Goal: Information Seeking & Learning: Learn about a topic

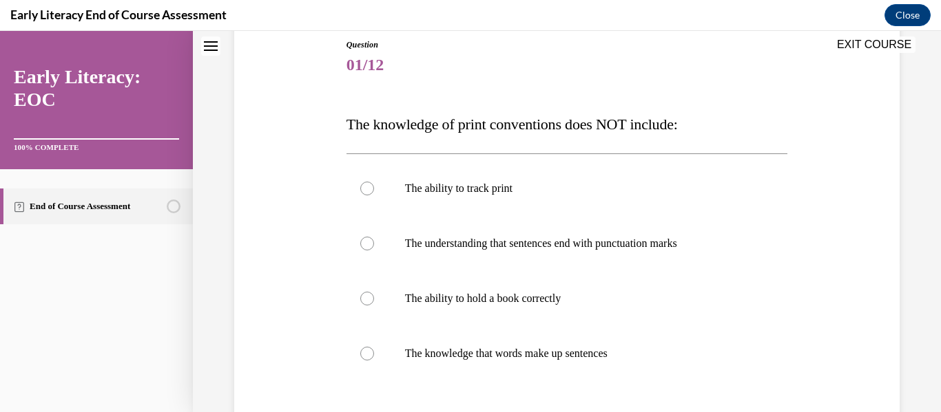
scroll to position [175, 0]
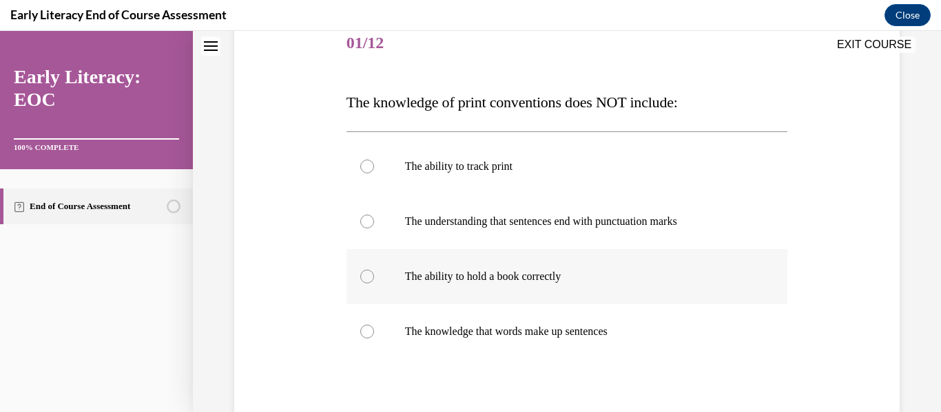
click at [364, 273] on div at bounding box center [367, 277] width 14 height 14
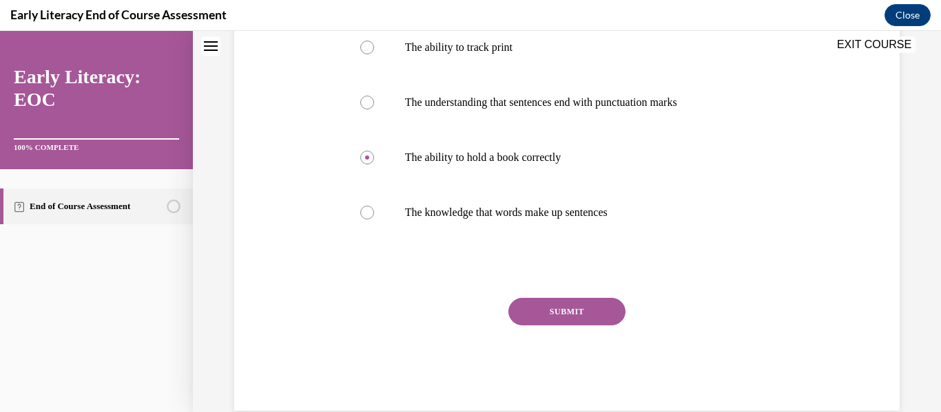
scroll to position [313, 0]
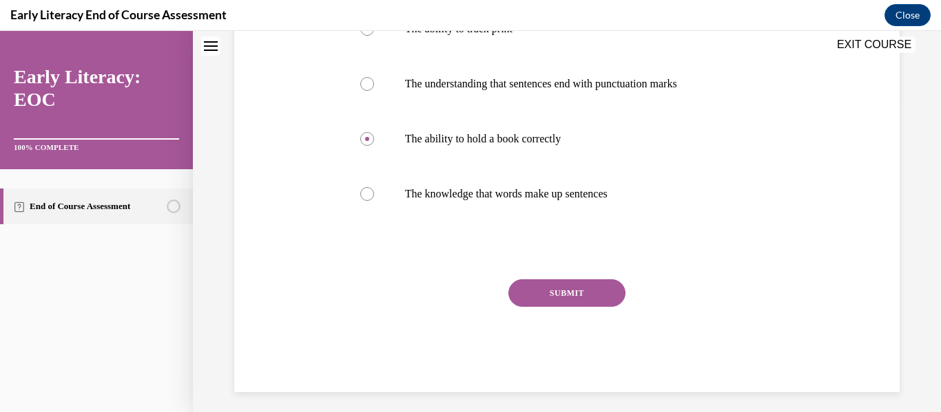
click at [555, 292] on button "SUBMIT" at bounding box center [566, 294] width 117 height 28
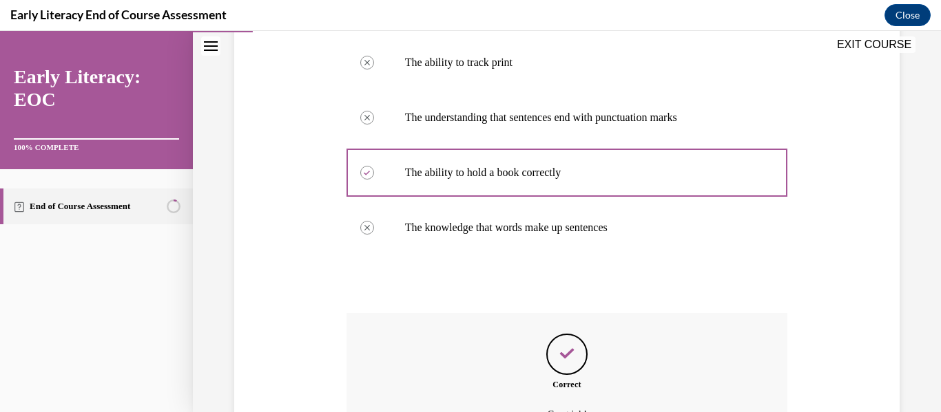
scroll to position [432, 0]
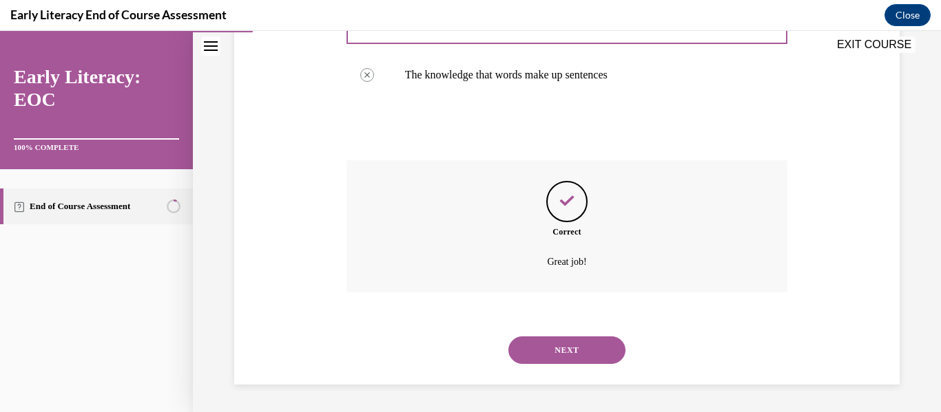
click at [545, 348] on button "NEXT" at bounding box center [566, 351] width 117 height 28
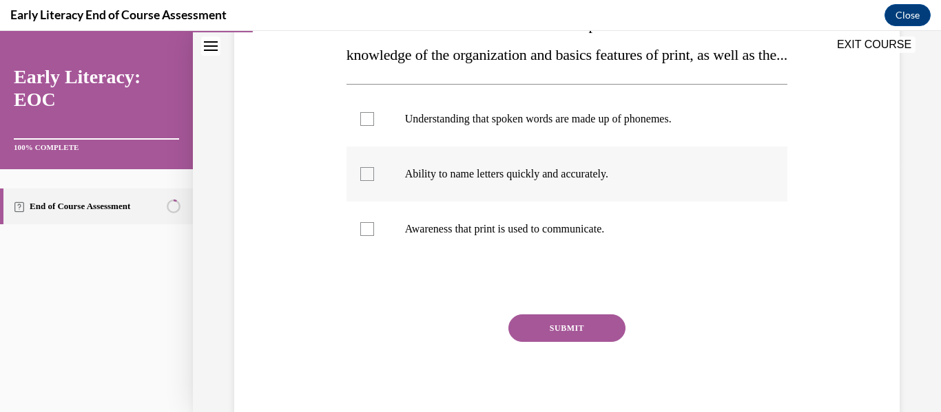
scroll to position [275, 0]
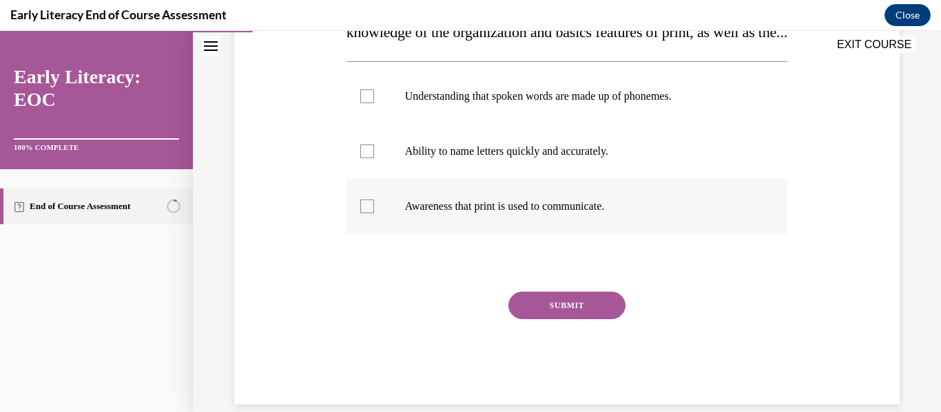
click at [366, 213] on div at bounding box center [367, 207] width 14 height 14
click at [538, 320] on button "SUBMIT" at bounding box center [566, 306] width 117 height 28
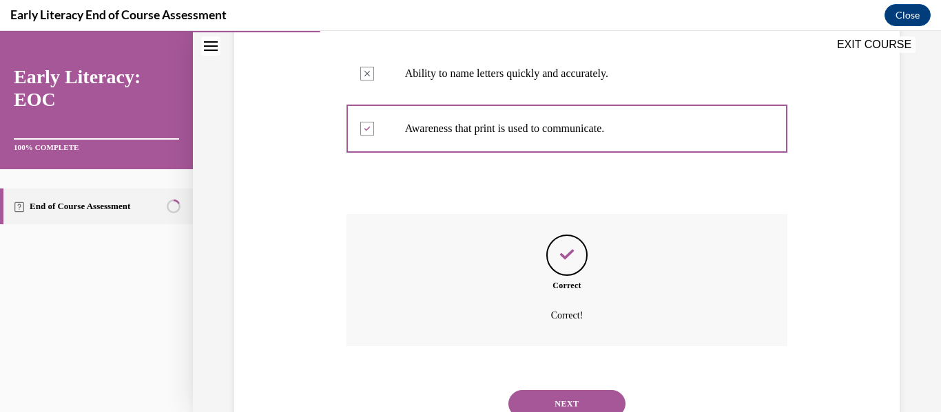
scroll to position [437, 0]
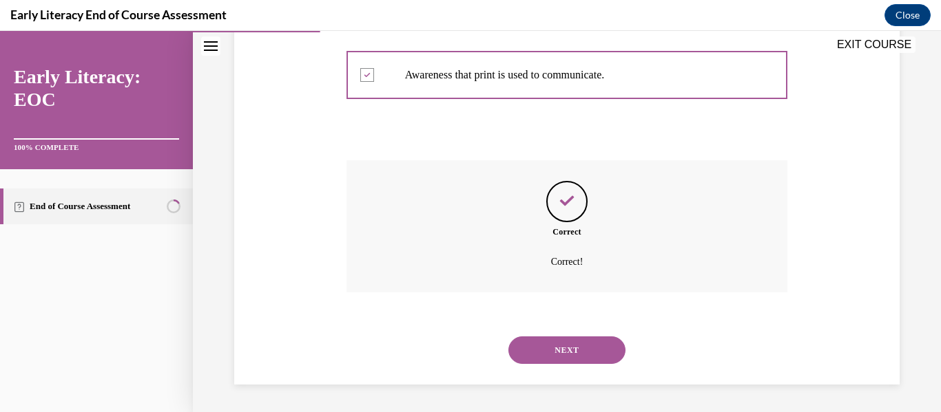
click at [559, 344] on button "NEXT" at bounding box center [566, 351] width 117 height 28
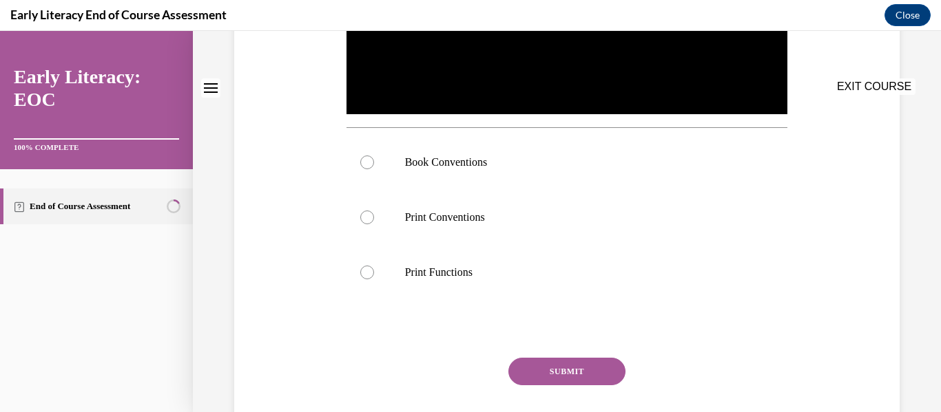
scroll to position [0, 0]
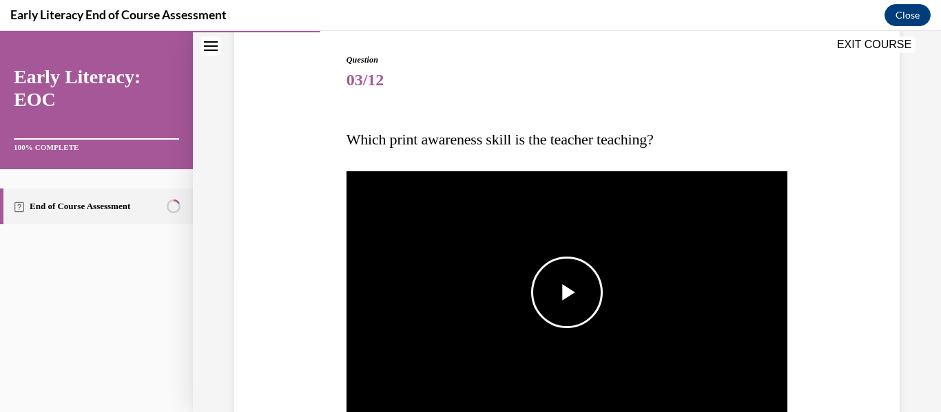
click at [567, 293] on span "Video player" at bounding box center [567, 293] width 0 height 0
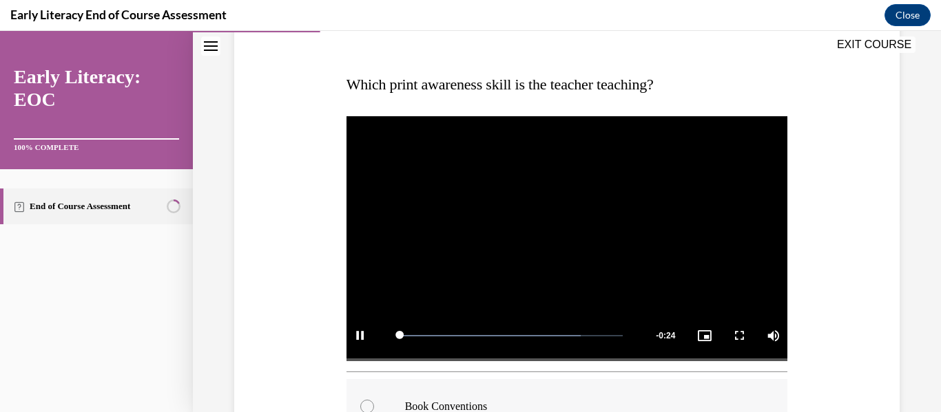
scroll to position [276, 0]
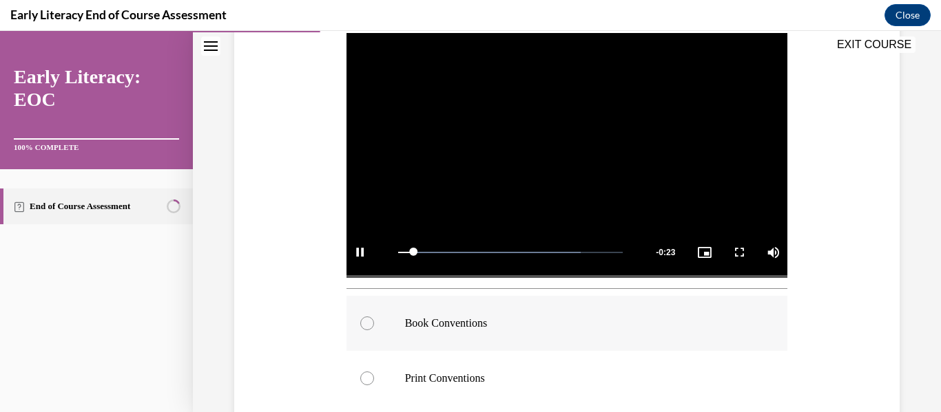
drag, startPoint x: 475, startPoint y: 325, endPoint x: 542, endPoint y: 320, distance: 67.0
click at [478, 324] on p "Book Conventions" at bounding box center [579, 324] width 348 height 14
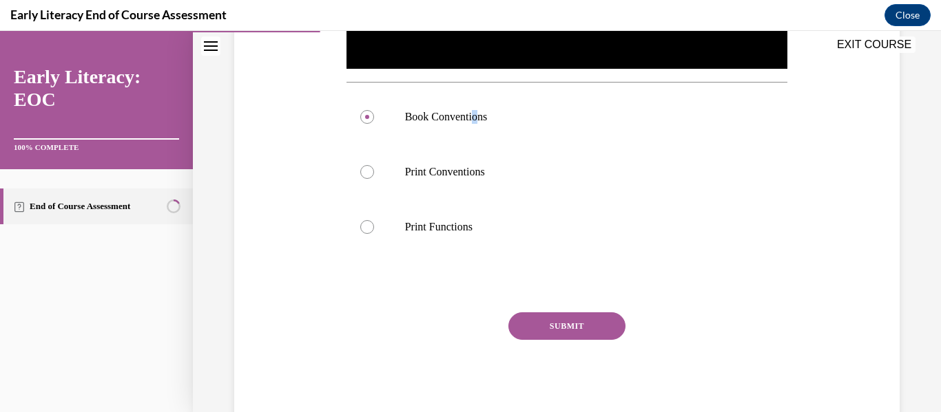
click at [545, 322] on button "SUBMIT" at bounding box center [566, 327] width 117 height 28
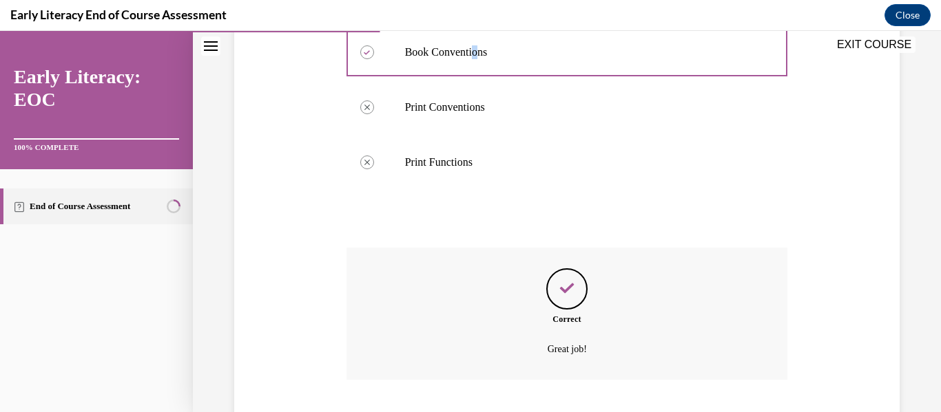
scroll to position [631, 0]
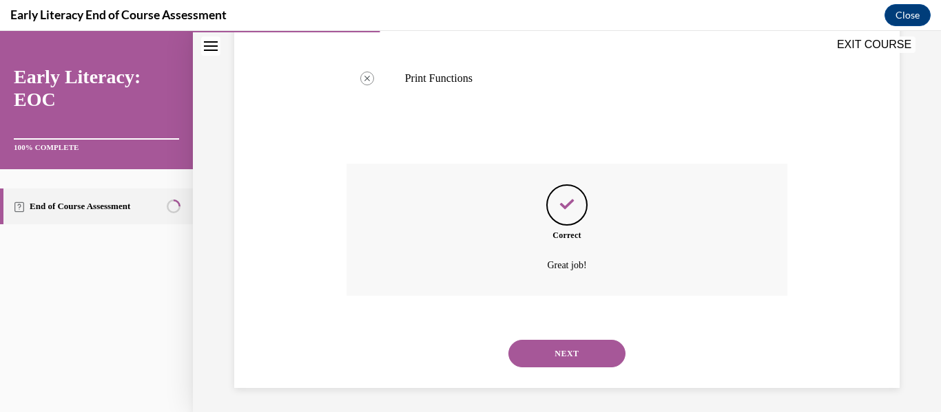
click at [570, 354] on button "NEXT" at bounding box center [566, 354] width 117 height 28
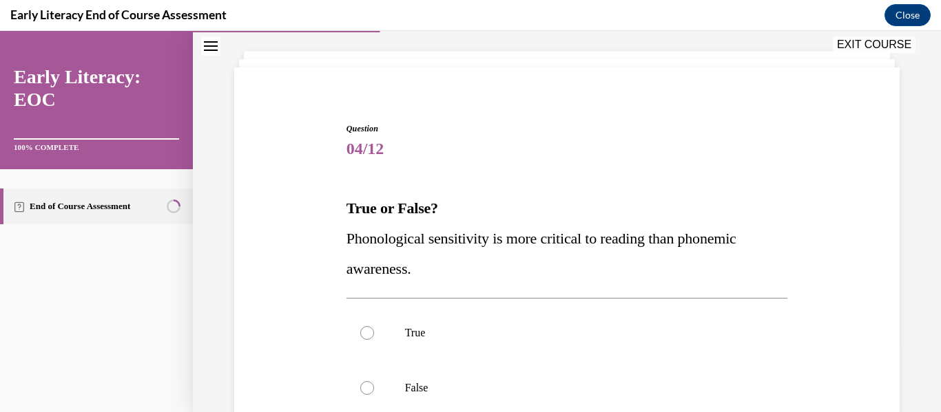
scroll to position [138, 0]
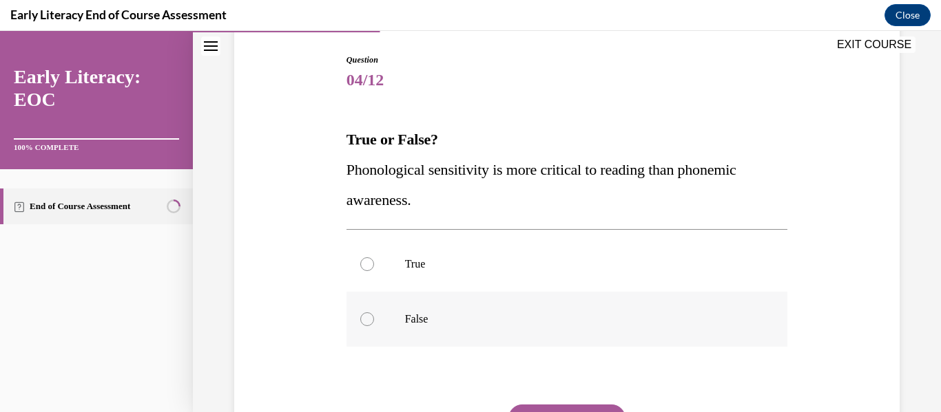
click at [363, 317] on div at bounding box center [367, 320] width 14 height 14
click at [539, 408] on button "SUBMIT" at bounding box center [566, 419] width 117 height 28
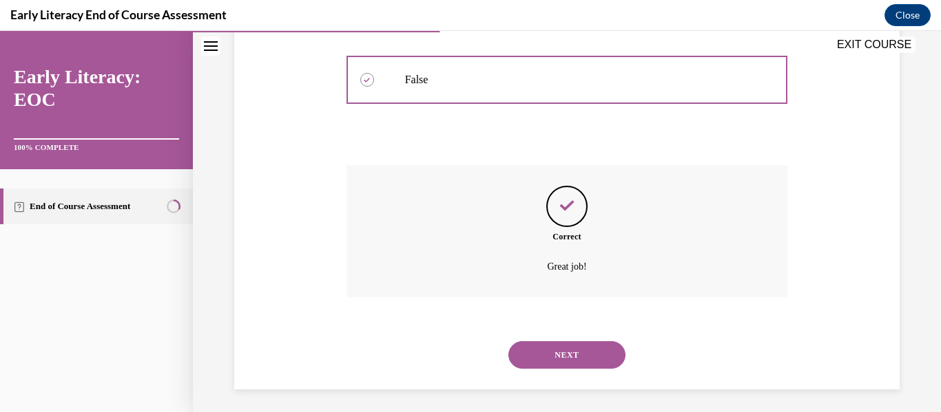
scroll to position [382, 0]
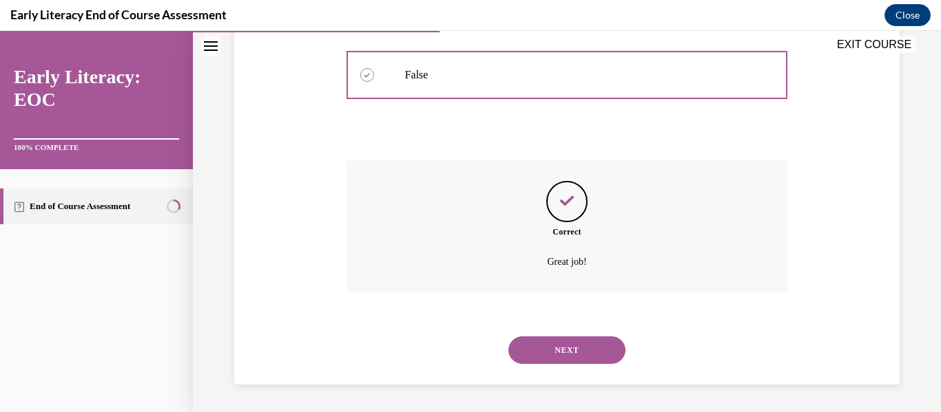
click at [550, 349] on button "NEXT" at bounding box center [566, 351] width 117 height 28
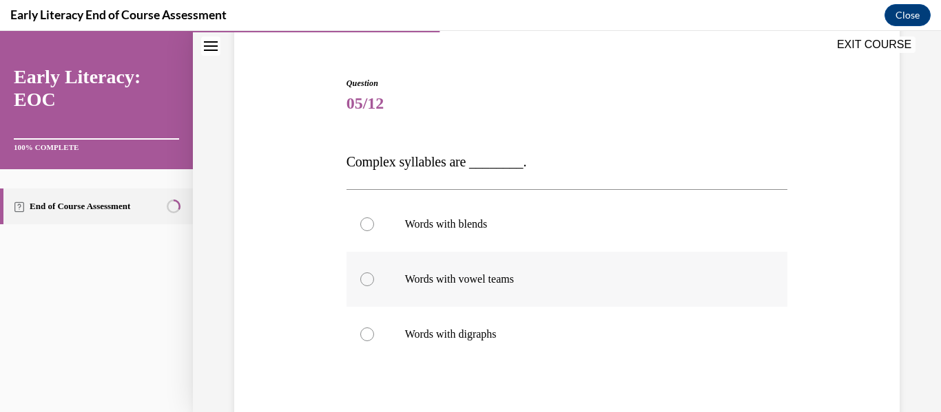
scroll to position [138, 0]
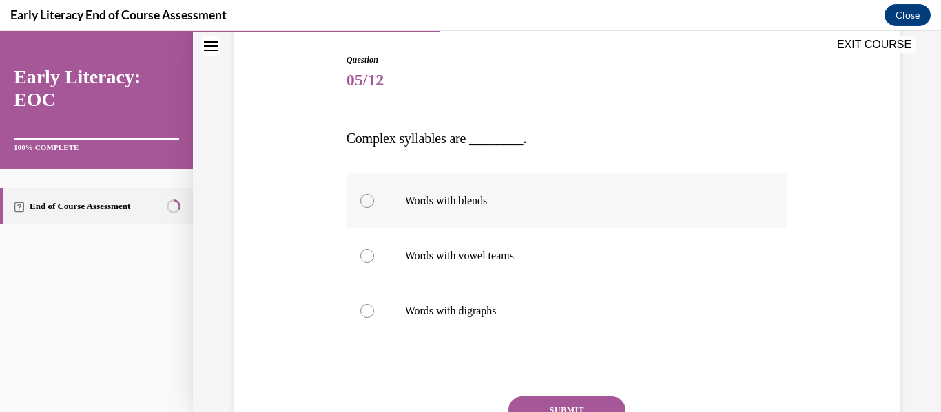
click at [365, 198] on div at bounding box center [367, 201] width 14 height 14
click at [542, 402] on button "SUBMIT" at bounding box center [566, 411] width 117 height 28
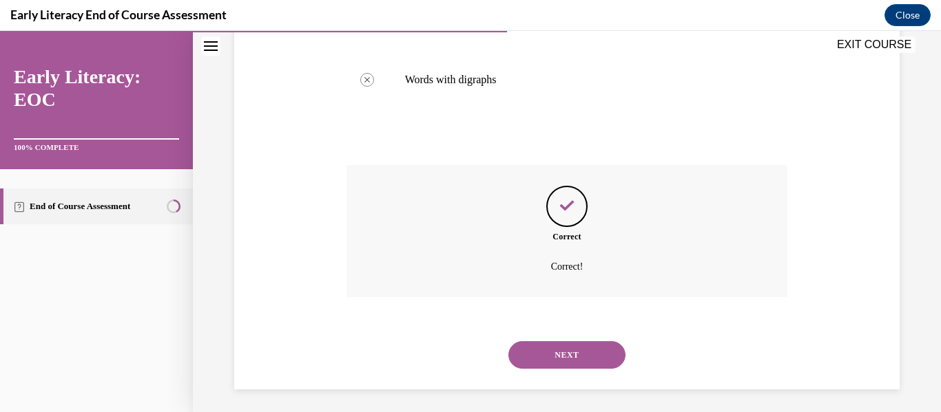
scroll to position [374, 0]
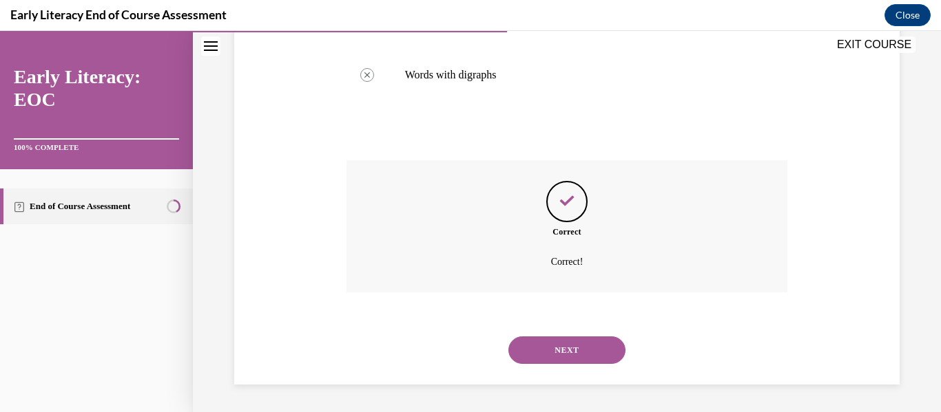
click at [547, 356] on button "NEXT" at bounding box center [566, 351] width 117 height 28
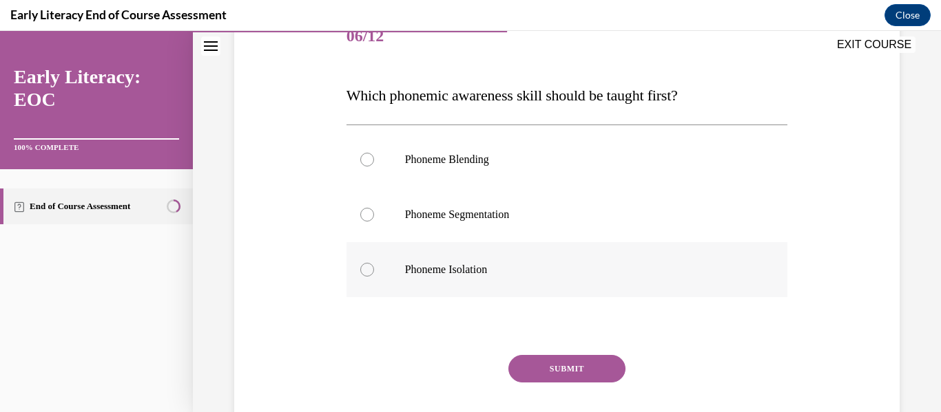
scroll to position [207, 0]
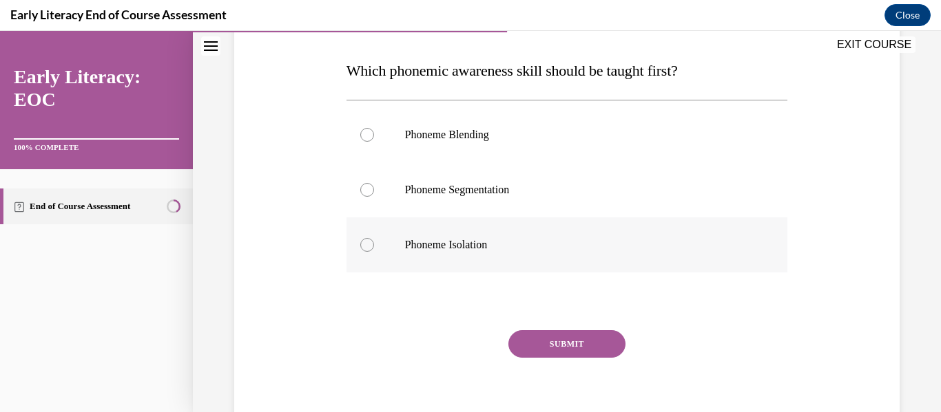
click at [368, 247] on div at bounding box center [367, 245] width 14 height 14
click at [529, 337] on button "SUBMIT" at bounding box center [566, 345] width 117 height 28
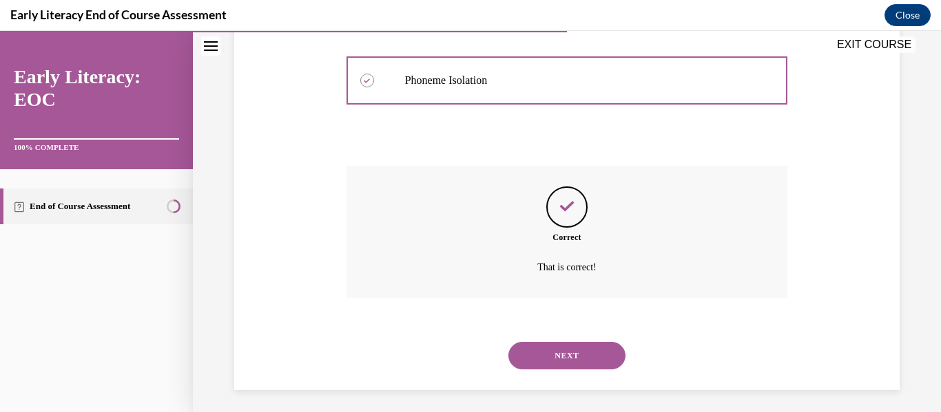
scroll to position [377, 0]
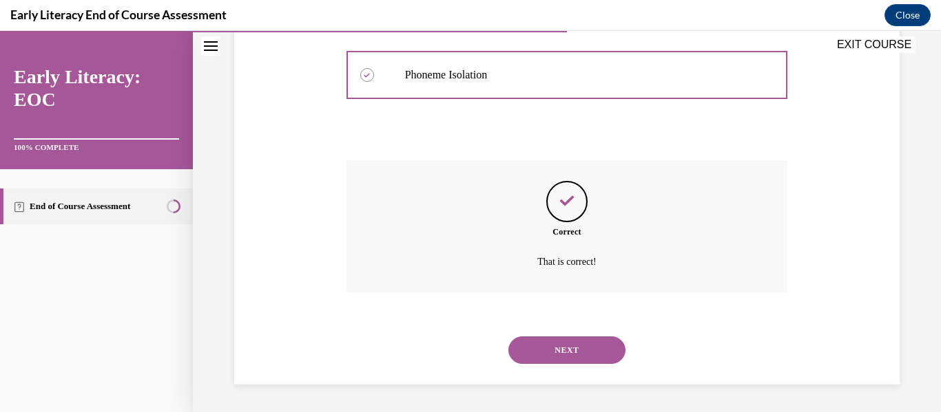
click at [561, 351] on button "NEXT" at bounding box center [566, 351] width 117 height 28
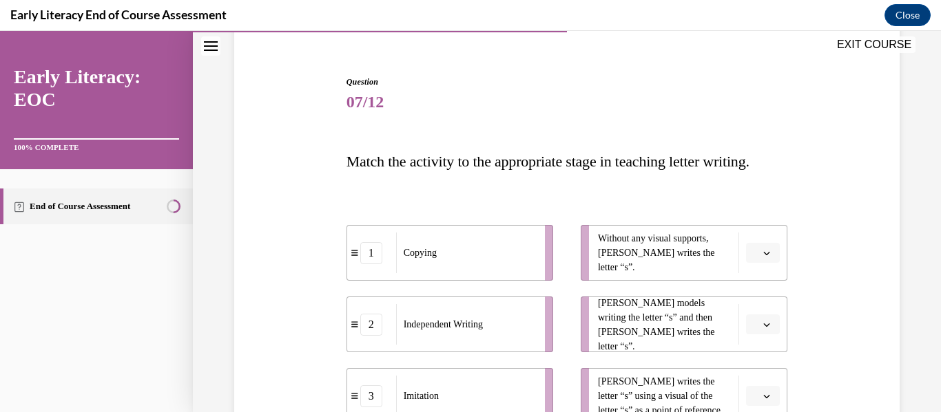
scroll to position [0, 0]
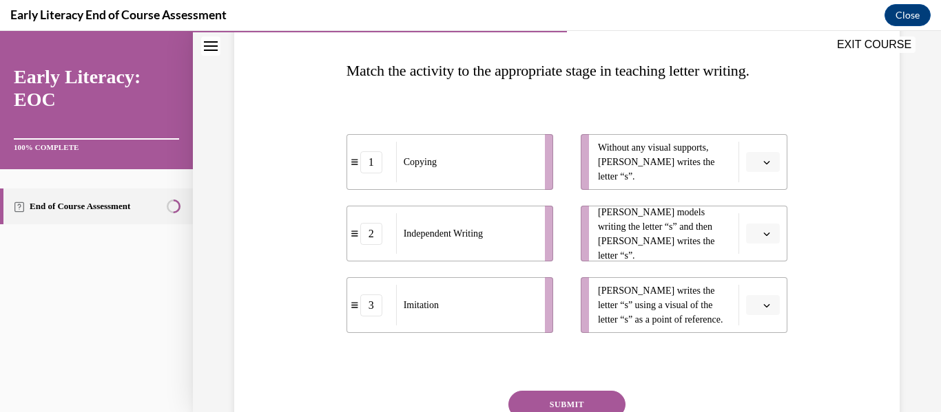
click at [763, 238] on icon "button" at bounding box center [766, 234] width 7 height 7
click at [752, 371] on div "3" at bounding box center [752, 378] width 34 height 28
click at [766, 173] on button "button" at bounding box center [763, 162] width 34 height 21
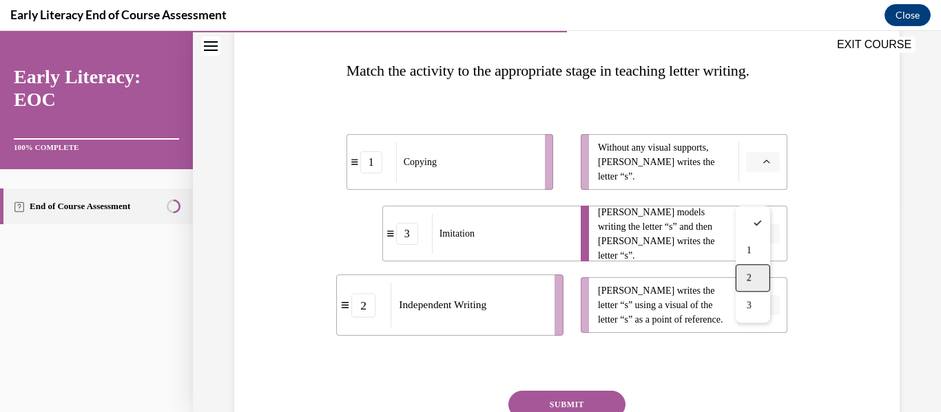
click at [763, 274] on div "2" at bounding box center [752, 278] width 34 height 28
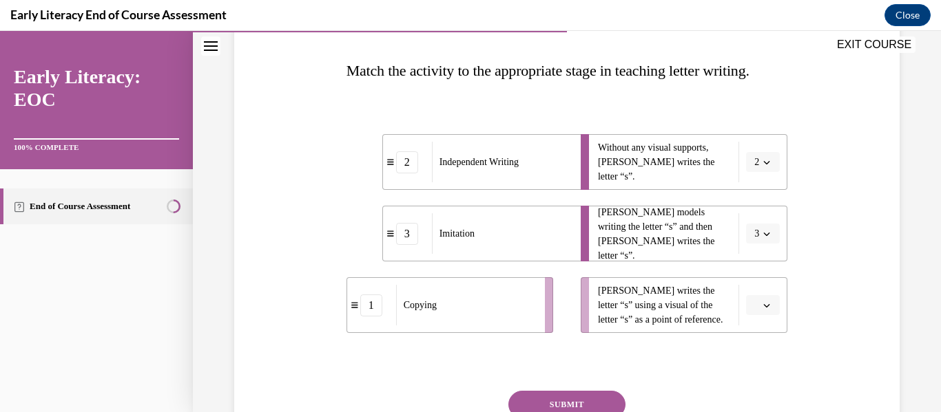
click at [755, 316] on button "button" at bounding box center [763, 305] width 34 height 21
click at [811, 352] on div "Question 07/12 Match the activity to the appropriate stage in teaching letter w…" at bounding box center [567, 224] width 672 height 561
click at [763, 309] on icon "button" at bounding box center [766, 305] width 7 height 7
click at [751, 249] on span "1" at bounding box center [748, 249] width 5 height 11
click at [769, 370] on div at bounding box center [566, 362] width 441 height 17
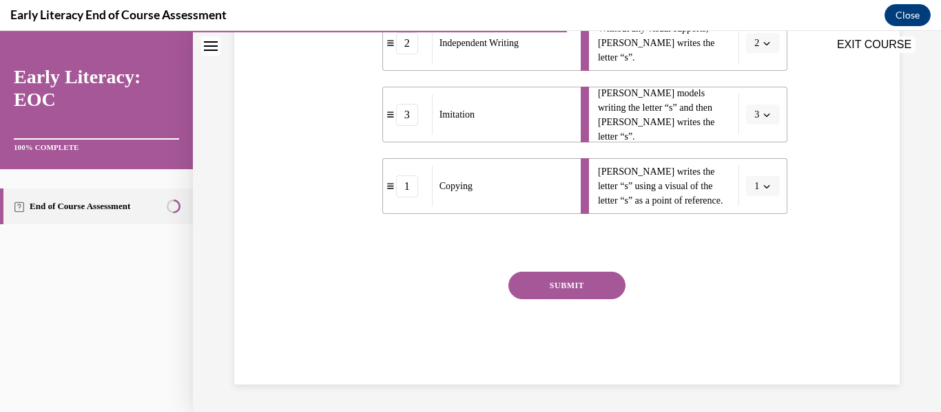
click at [587, 295] on button "SUBMIT" at bounding box center [566, 286] width 117 height 28
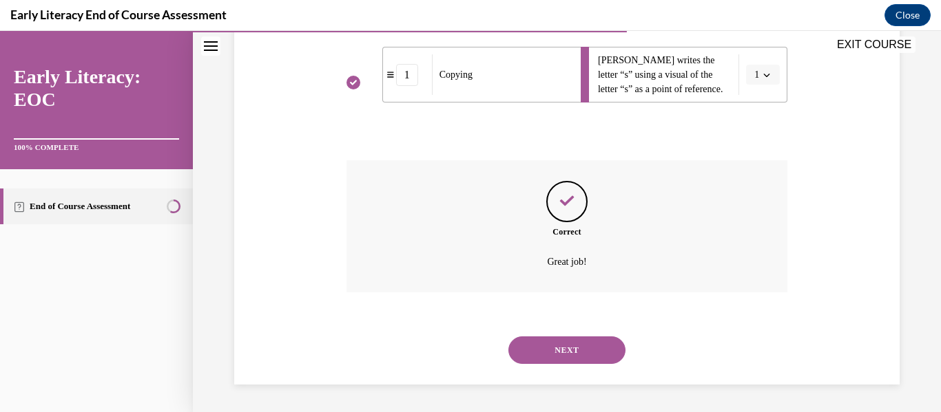
scroll to position [468, 0]
click at [567, 339] on button "NEXT" at bounding box center [566, 351] width 117 height 28
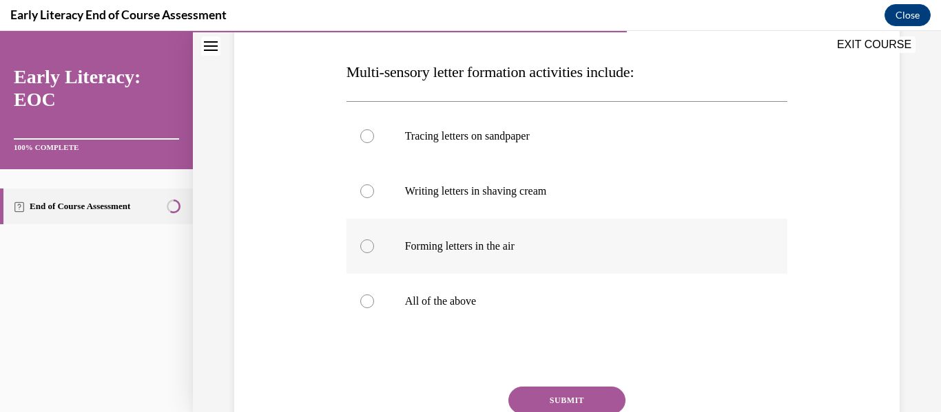
scroll to position [207, 0]
drag, startPoint x: 361, startPoint y: 303, endPoint x: 482, endPoint y: 342, distance: 127.2
click at [362, 303] on div at bounding box center [367, 300] width 14 height 14
click at [518, 389] on button "SUBMIT" at bounding box center [566, 400] width 117 height 28
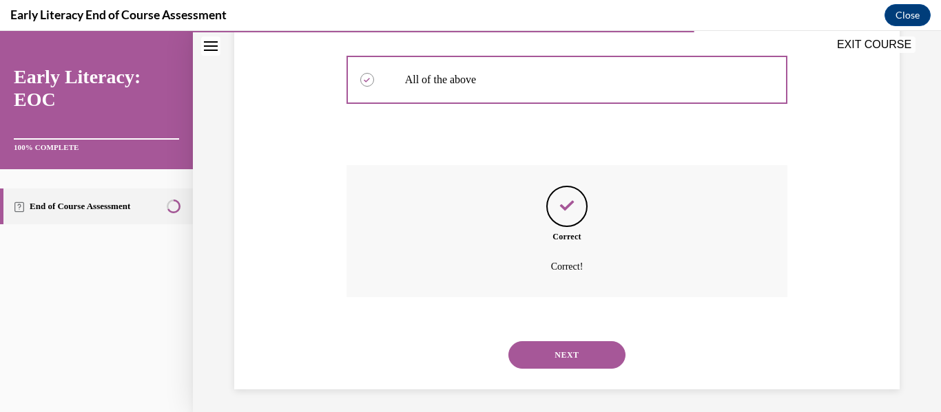
scroll to position [432, 0]
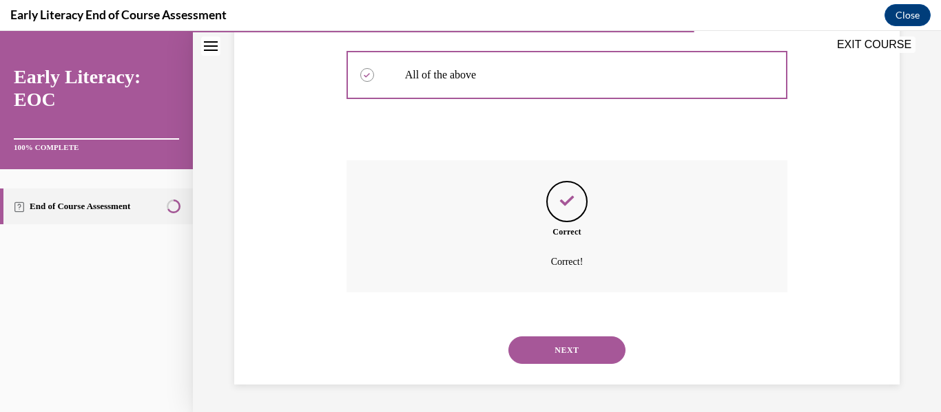
click at [545, 351] on button "NEXT" at bounding box center [566, 351] width 117 height 28
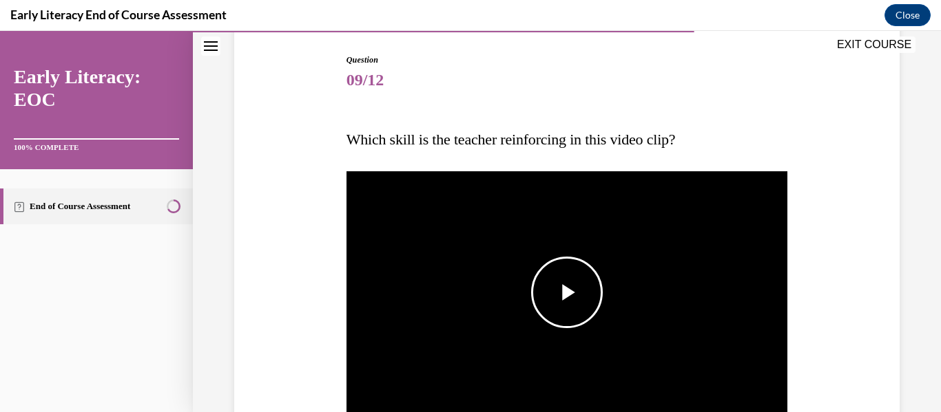
click at [567, 293] on span "Video player" at bounding box center [567, 293] width 0 height 0
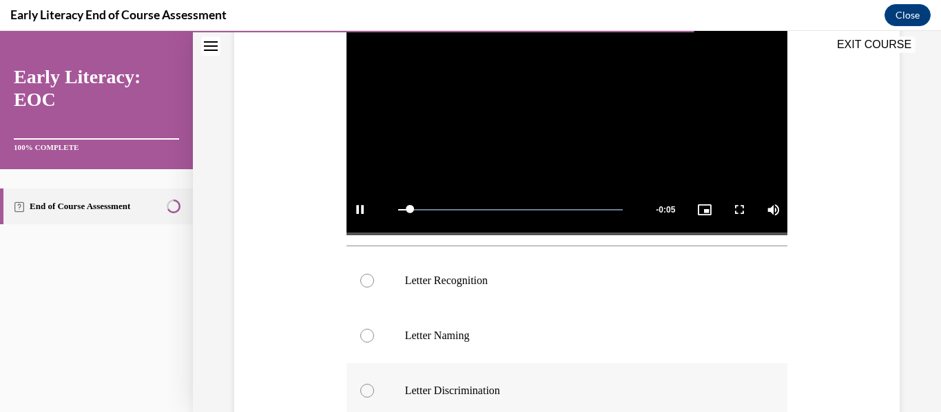
scroll to position [345, 0]
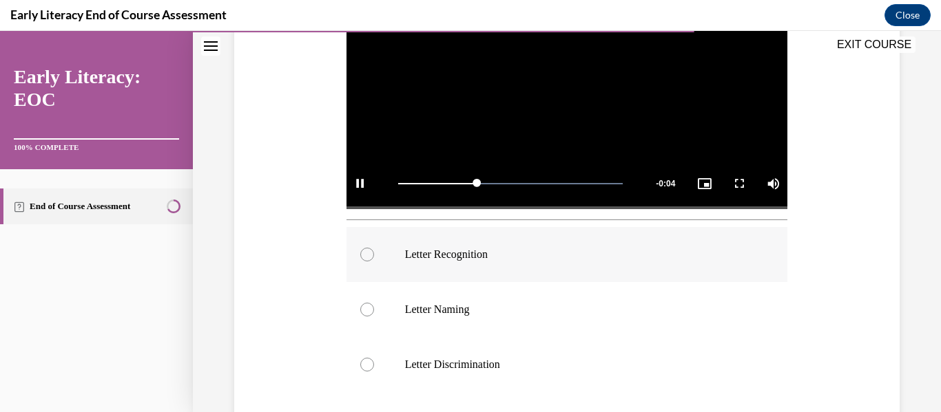
click at [365, 248] on div at bounding box center [367, 255] width 14 height 14
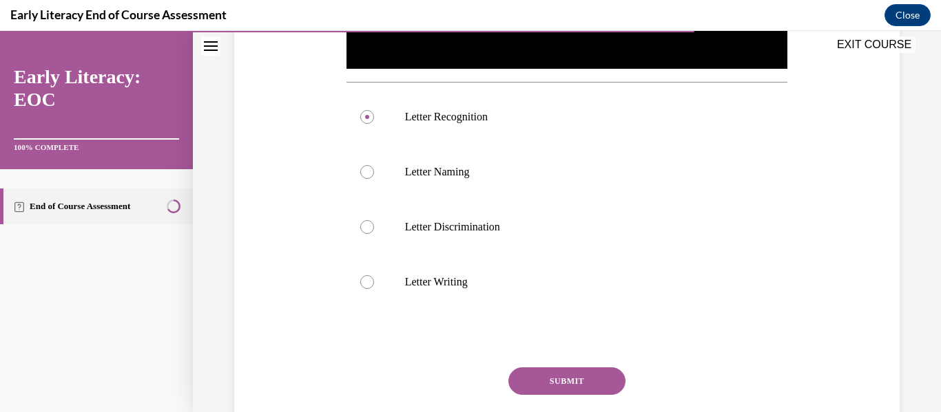
click at [561, 381] on button "SUBMIT" at bounding box center [566, 382] width 117 height 28
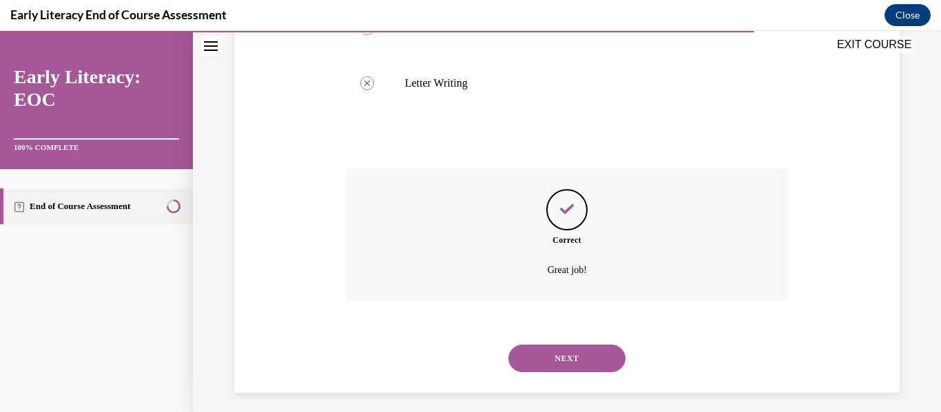
scroll to position [687, 0]
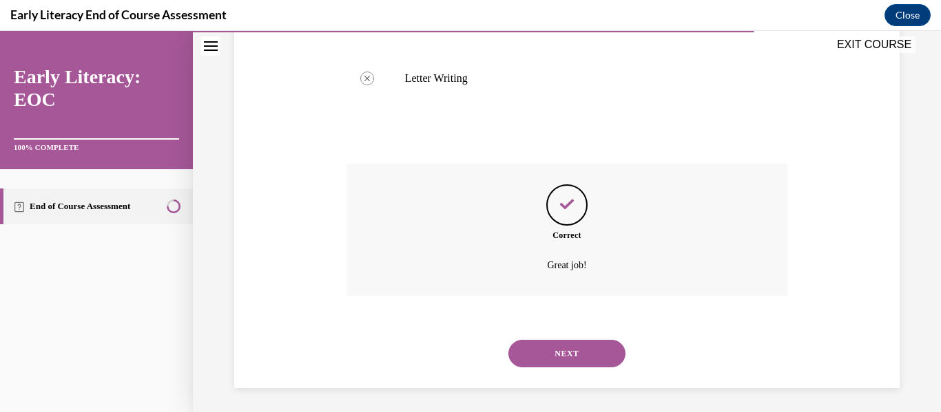
click at [576, 352] on button "NEXT" at bounding box center [566, 354] width 117 height 28
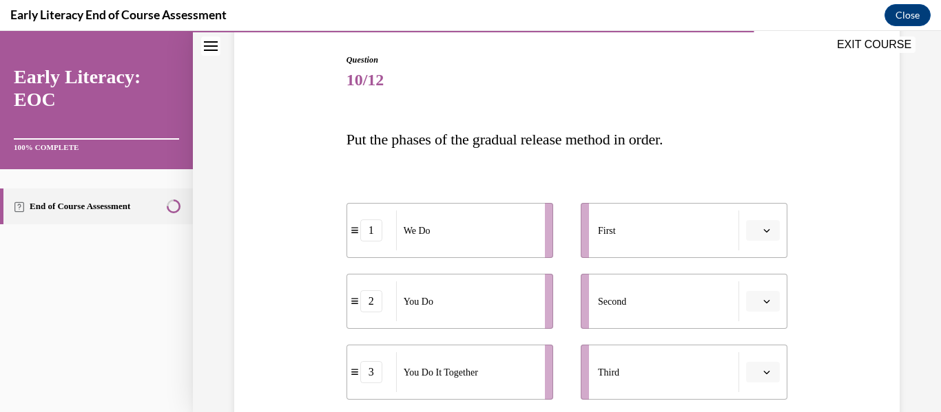
scroll to position [207, 0]
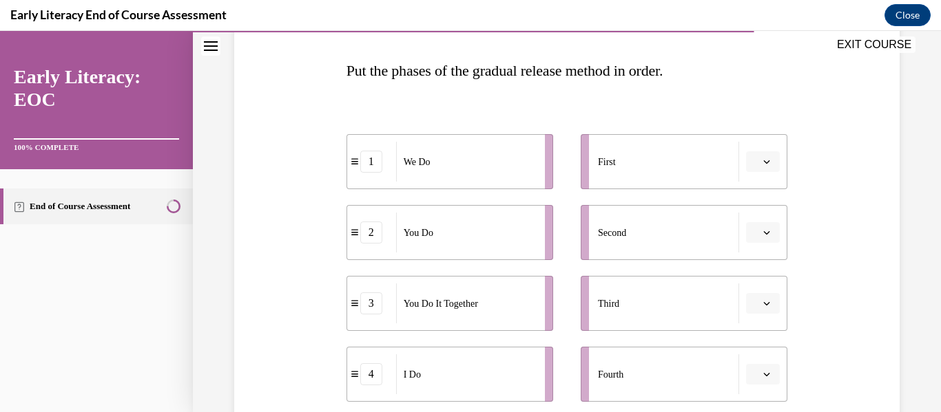
click at [751, 163] on button "button" at bounding box center [763, 161] width 34 height 21
click at [760, 302] on div "4" at bounding box center [752, 303] width 34 height 28
click at [758, 240] on button "button" at bounding box center [763, 232] width 34 height 21
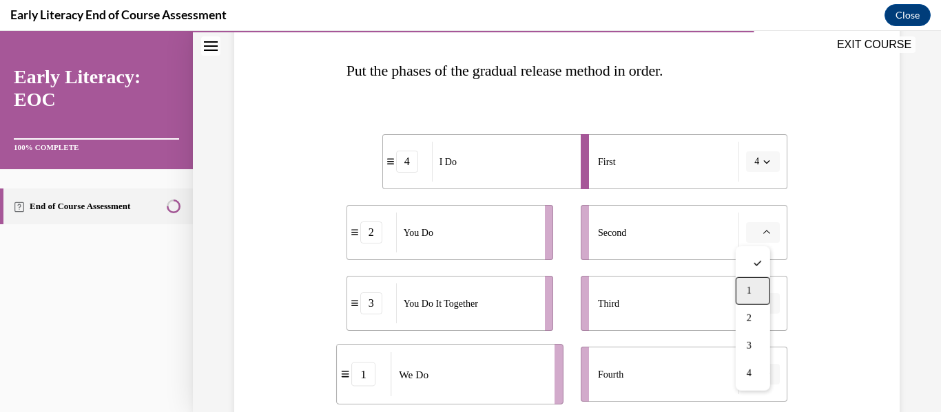
click at [750, 293] on span "1" at bounding box center [748, 291] width 5 height 11
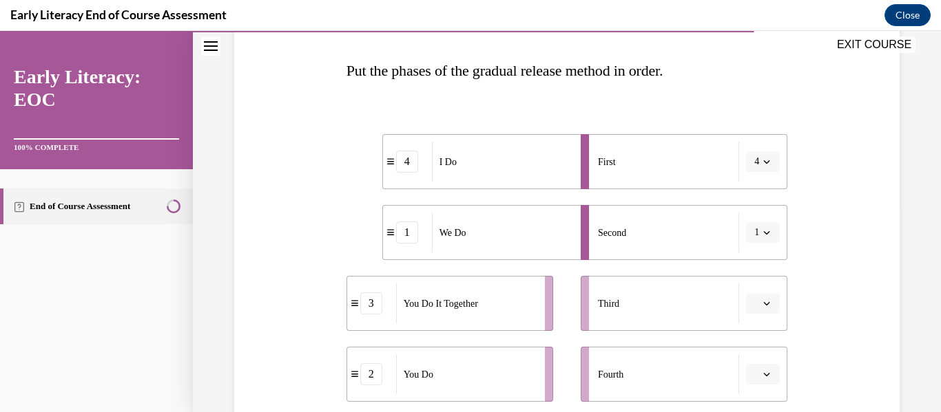
click at [757, 309] on button "button" at bounding box center [763, 303] width 34 height 21
click at [752, 249] on div "3" at bounding box center [752, 245] width 34 height 28
click at [763, 375] on icon "button" at bounding box center [766, 374] width 7 height 7
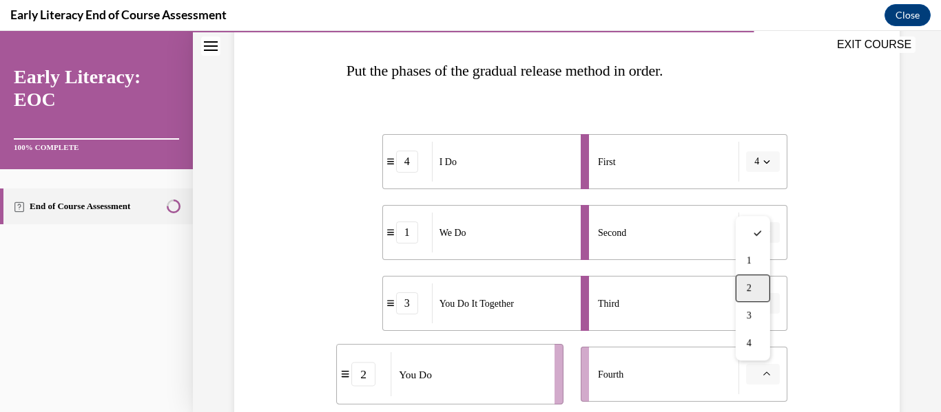
click at [753, 288] on div "2" at bounding box center [752, 289] width 34 height 28
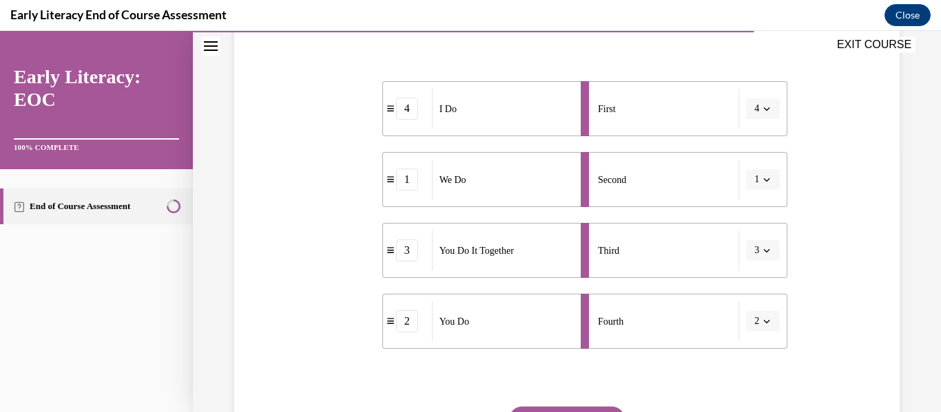
scroll to position [275, 0]
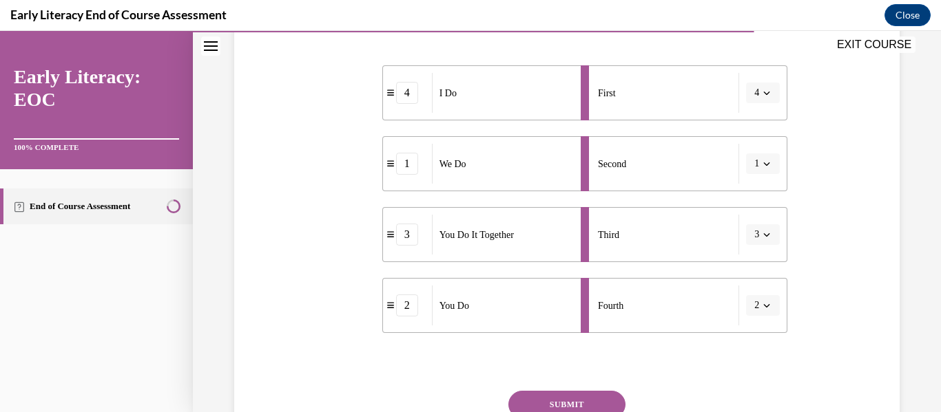
click at [530, 400] on button "SUBMIT" at bounding box center [566, 405] width 117 height 28
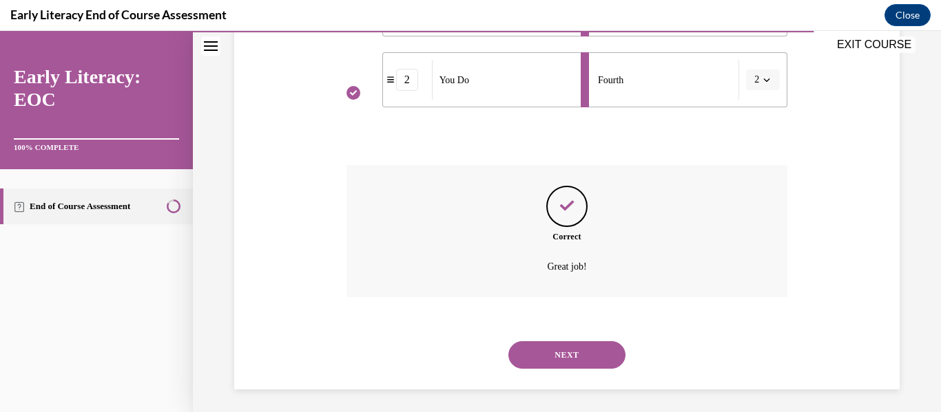
scroll to position [506, 0]
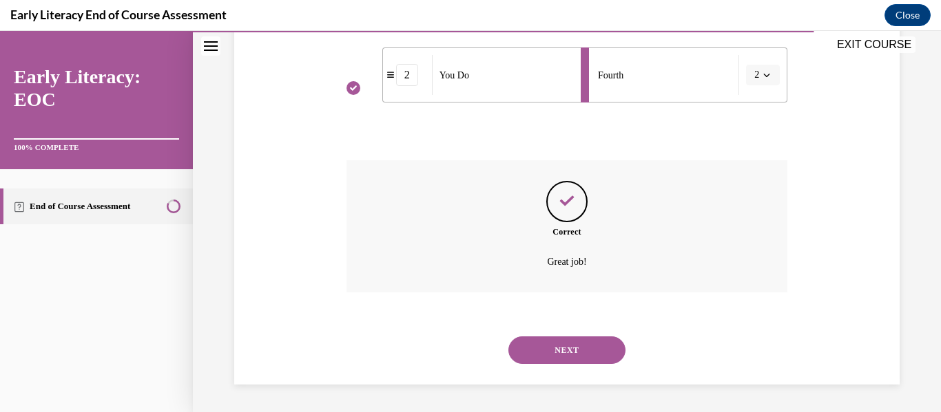
click at [570, 353] on button "NEXT" at bounding box center [566, 351] width 117 height 28
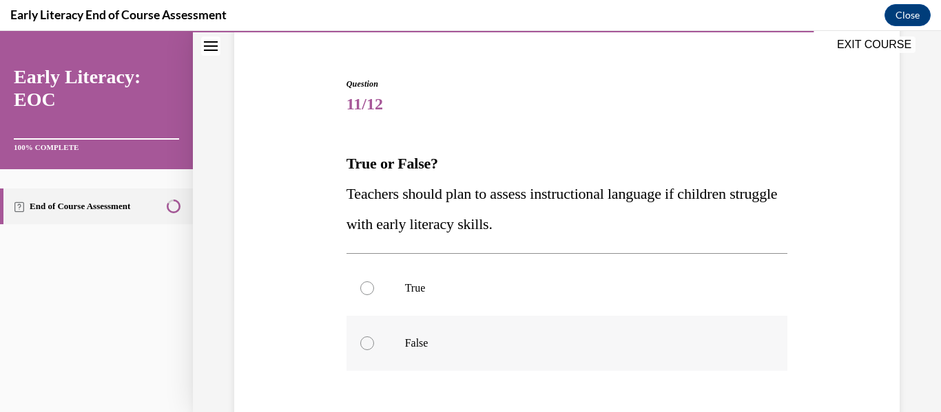
scroll to position [138, 0]
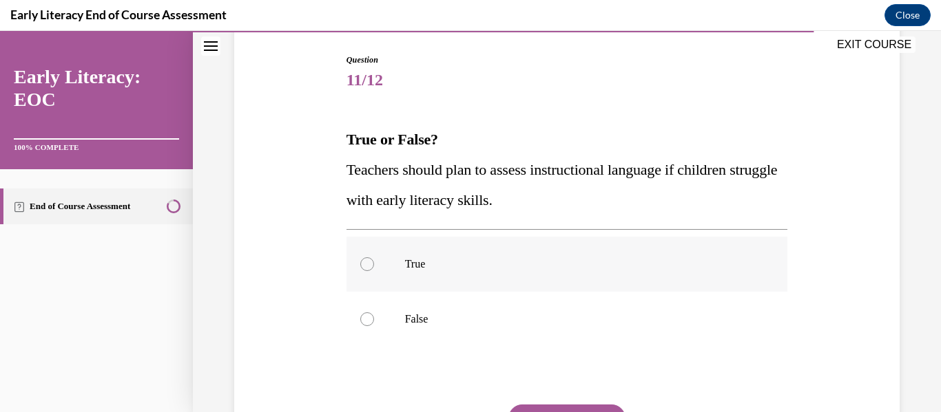
click at [363, 267] on div at bounding box center [367, 265] width 14 height 14
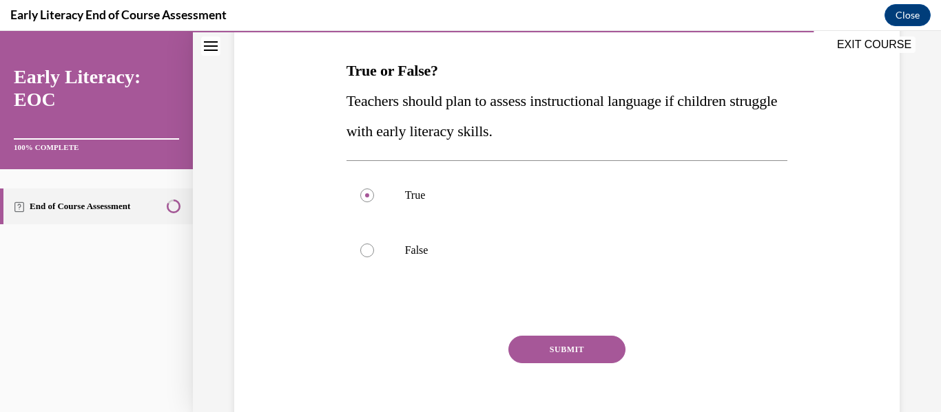
click at [541, 356] on button "SUBMIT" at bounding box center [566, 350] width 117 height 28
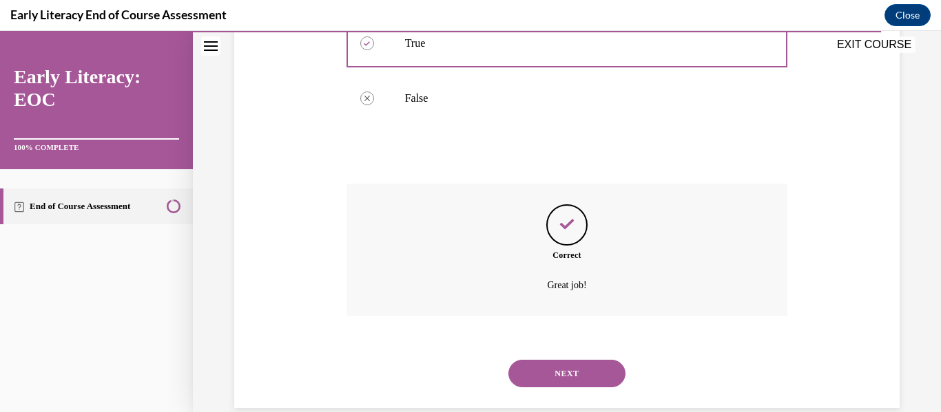
scroll to position [382, 0]
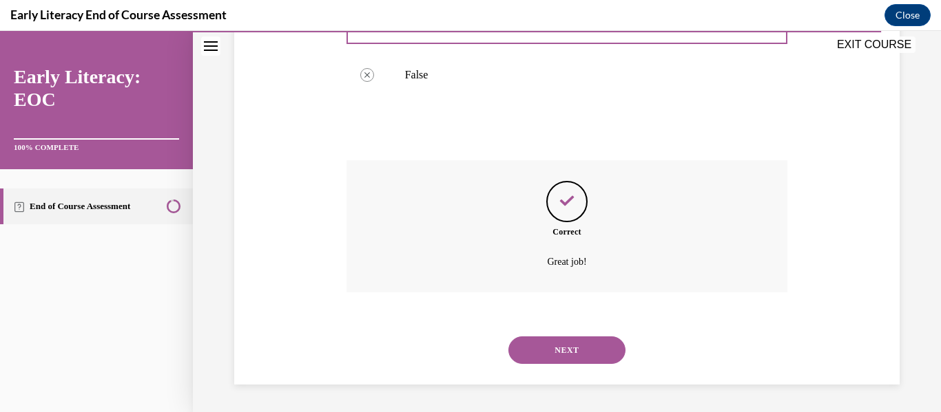
click at [567, 355] on button "NEXT" at bounding box center [566, 351] width 117 height 28
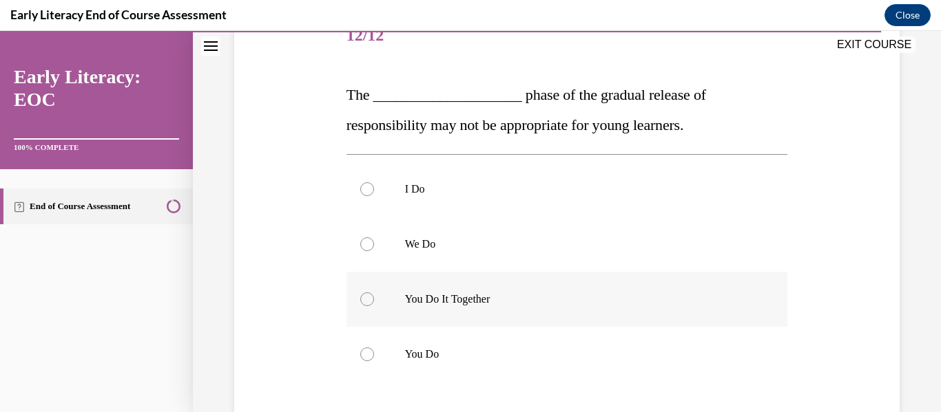
scroll to position [207, 0]
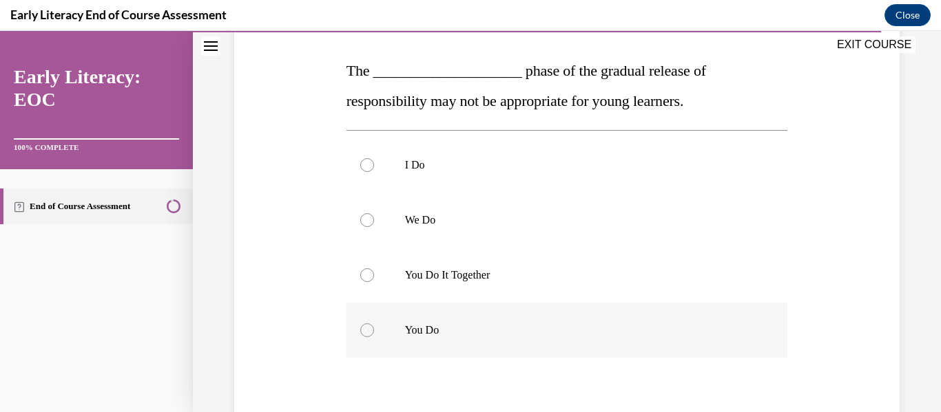
click at [366, 328] on div at bounding box center [367, 331] width 14 height 14
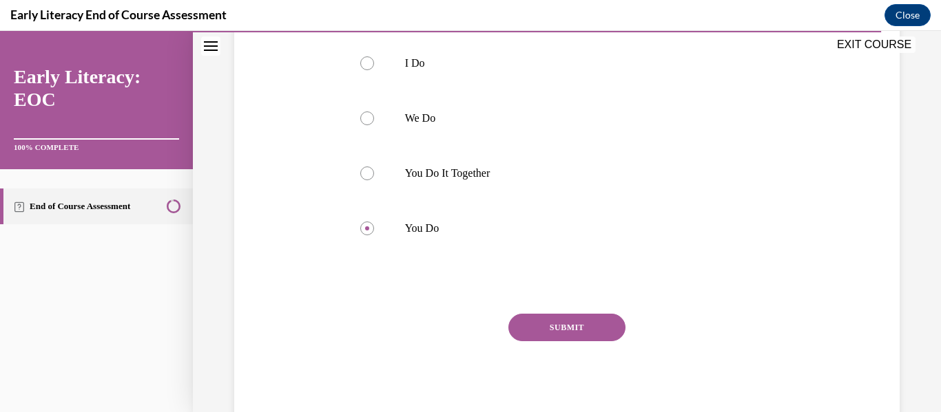
scroll to position [275, 0]
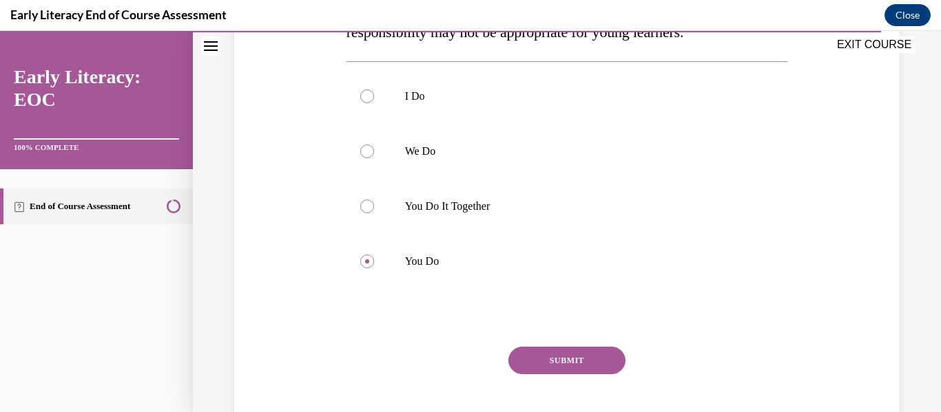
click at [558, 361] on button "SUBMIT" at bounding box center [566, 361] width 117 height 28
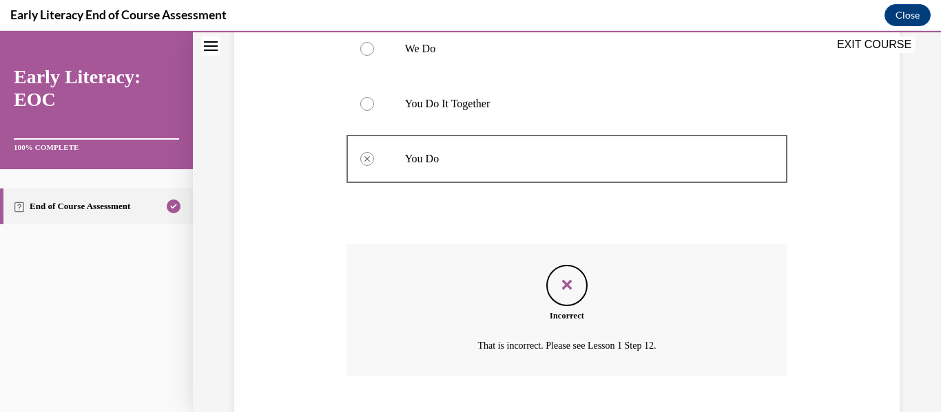
scroll to position [462, 0]
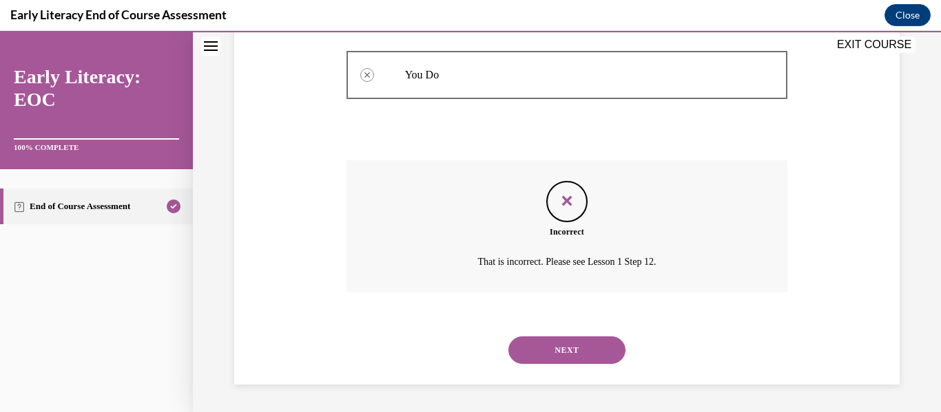
click at [558, 361] on button "NEXT" at bounding box center [566, 351] width 117 height 28
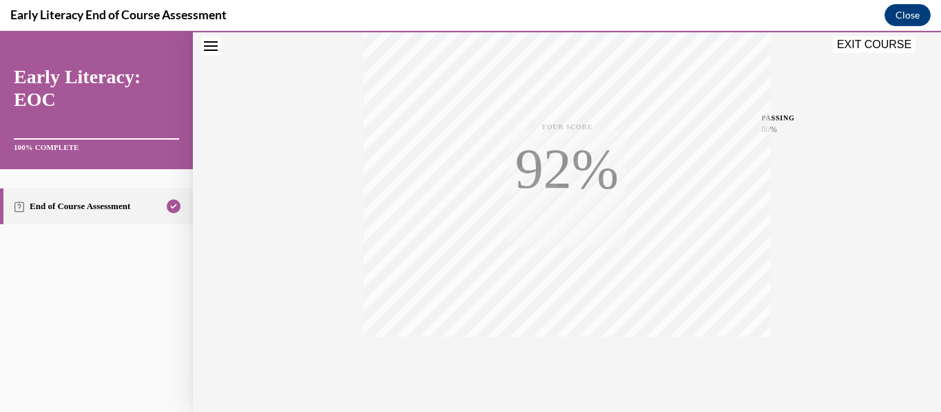
scroll to position [324, 0]
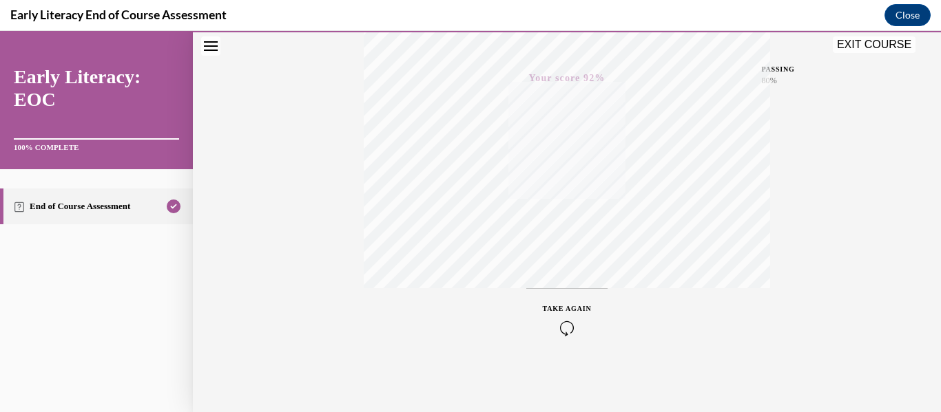
click at [892, 46] on button "EXIT COURSE" at bounding box center [874, 44] width 83 height 17
